Goal: Information Seeking & Learning: Learn about a topic

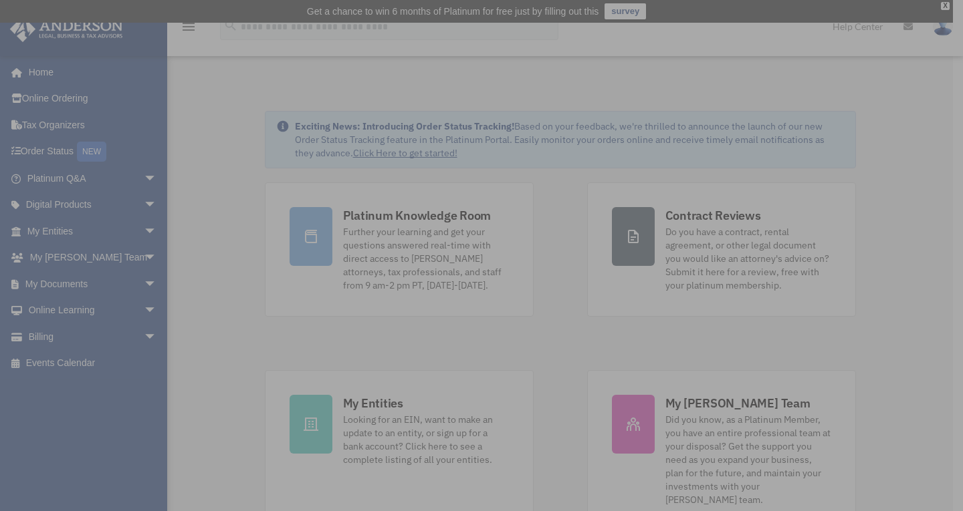
click at [433, 251] on img at bounding box center [478, 256] width 328 height 328
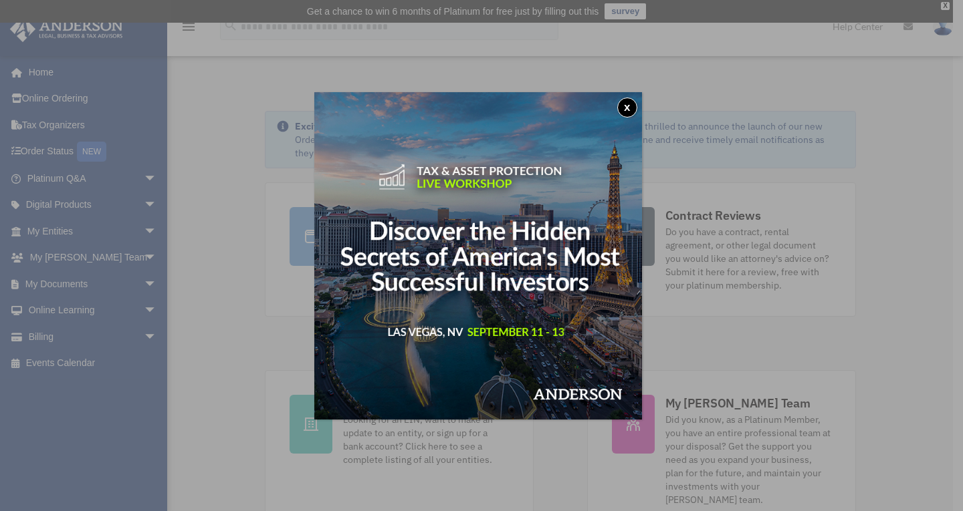
click at [632, 103] on button "x" at bounding box center [627, 108] width 20 height 20
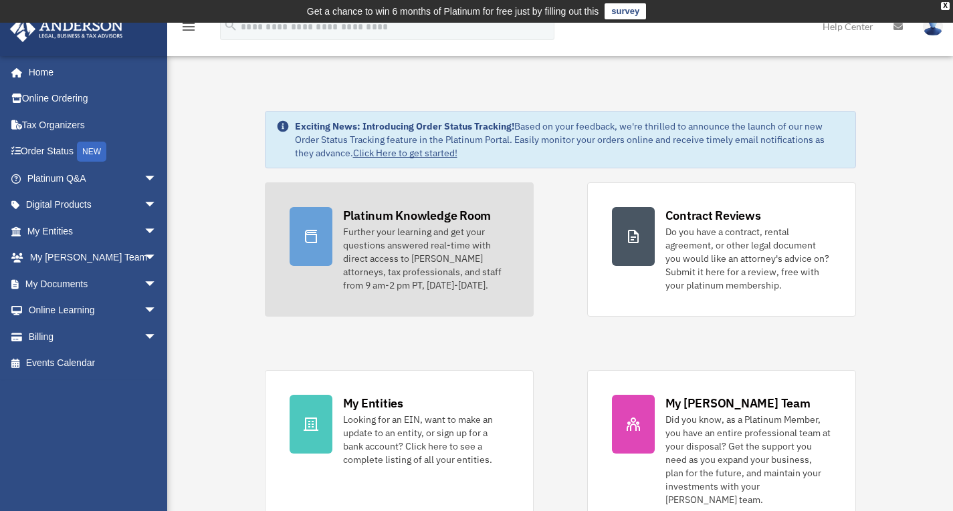
click at [416, 248] on div "Further your learning and get your questions answered real-time with direct acc…" at bounding box center [426, 258] width 166 height 67
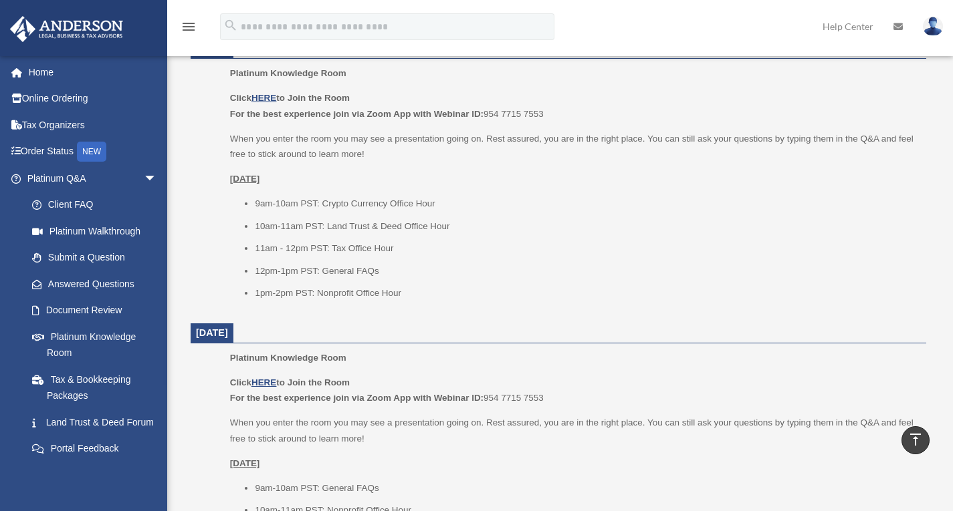
scroll to position [468, 0]
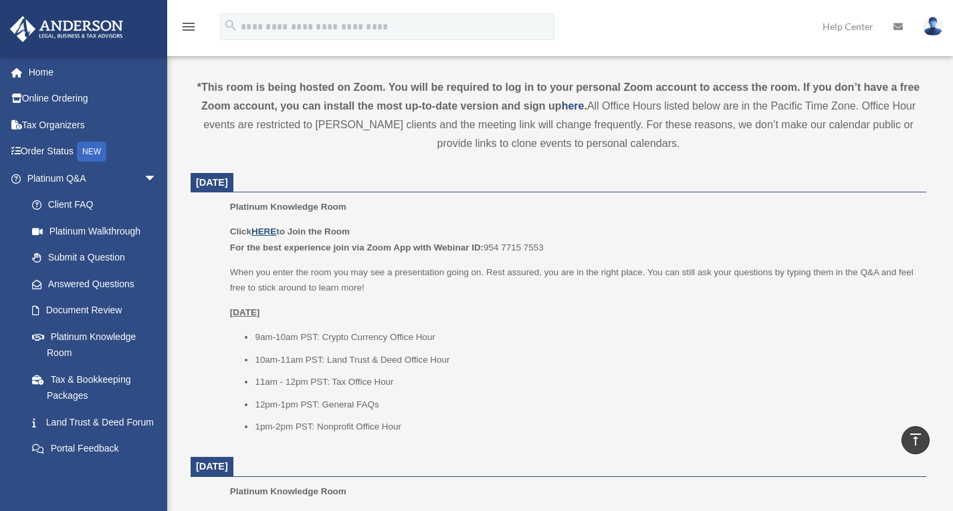
click at [273, 229] on u "HERE" at bounding box center [263, 232] width 25 height 10
click at [271, 231] on u "HERE" at bounding box center [263, 232] width 25 height 10
